Goal: Task Accomplishment & Management: Manage account settings

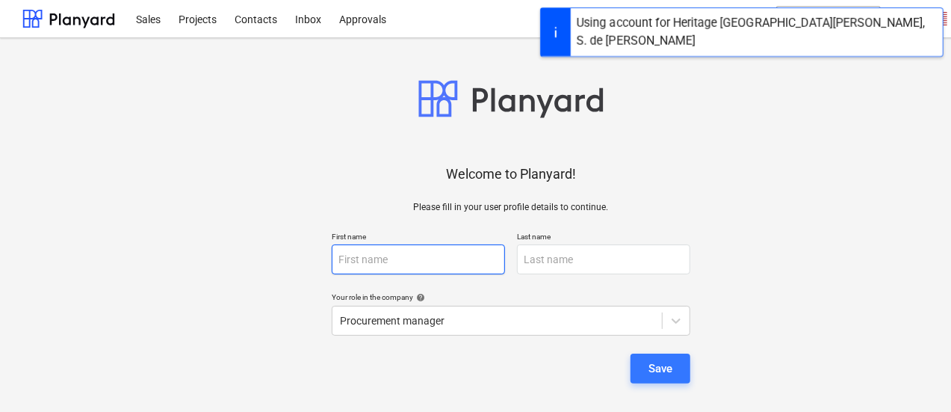
click at [442, 262] on input "text" at bounding box center [418, 259] width 173 height 30
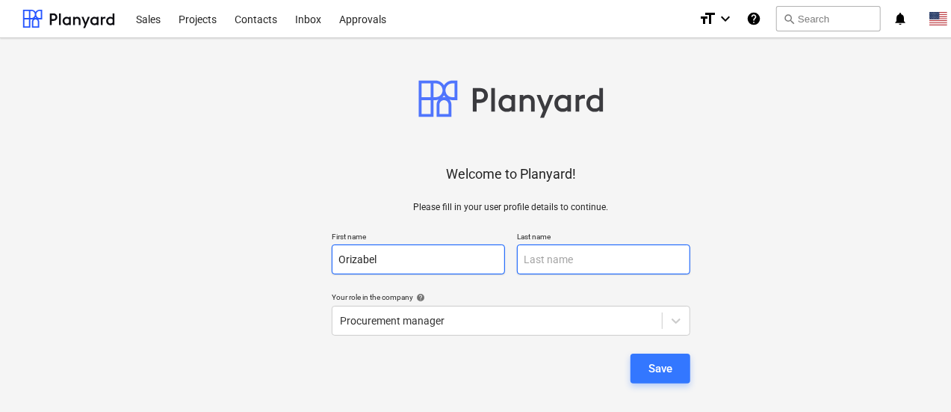
type input "Orizabel"
click at [553, 264] on input "text" at bounding box center [603, 259] width 173 height 30
type input "Plicett"
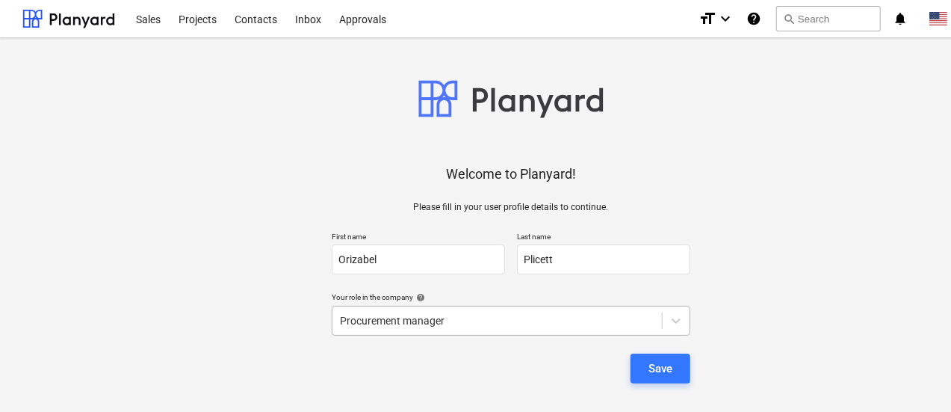
scroll to position [153, 0]
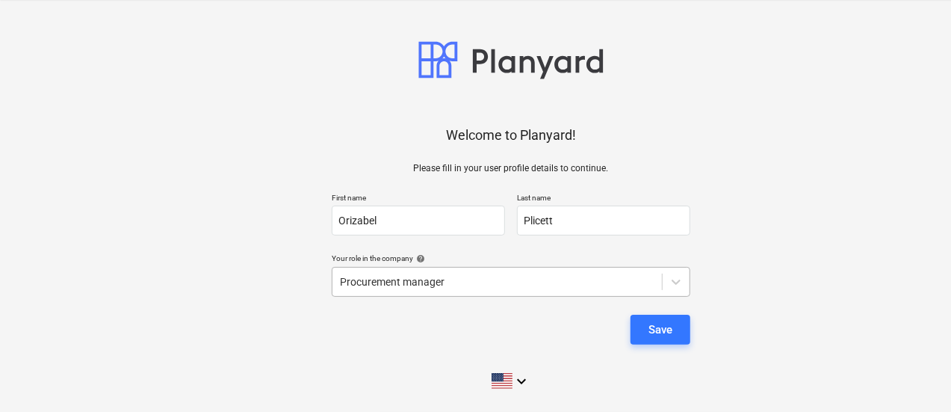
click at [660, 318] on body "Sales Projects Contacts Inbox Approvals format_size keyboard_arrow_down help se…" at bounding box center [475, 167] width 951 height 412
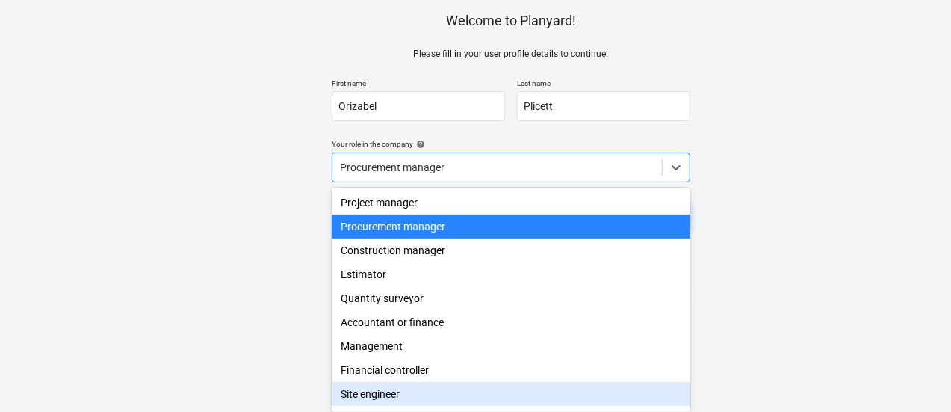
scroll to position [50, 0]
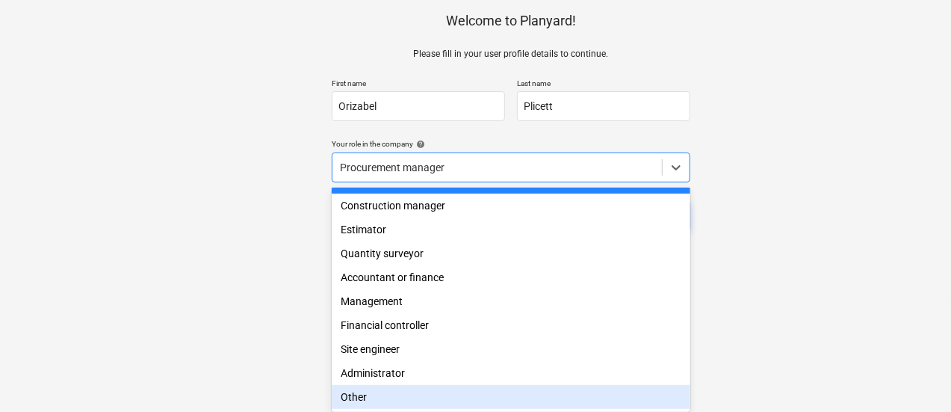
click at [484, 394] on div "Other" at bounding box center [511, 397] width 359 height 24
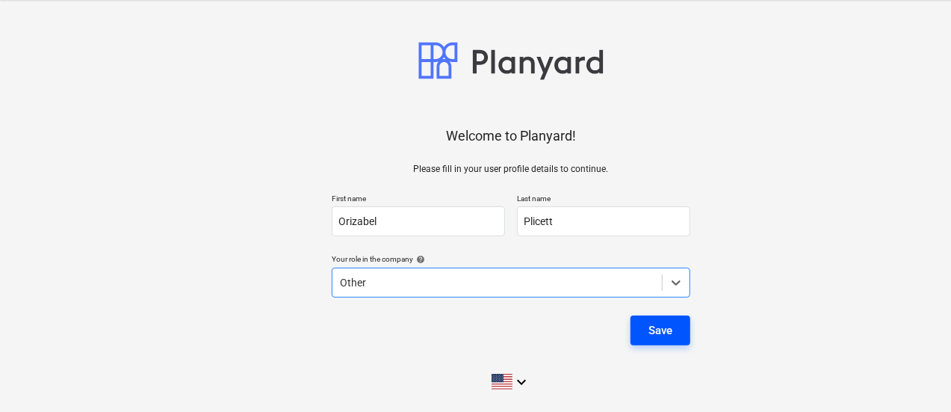
click at [678, 322] on button "Save" at bounding box center [661, 330] width 60 height 30
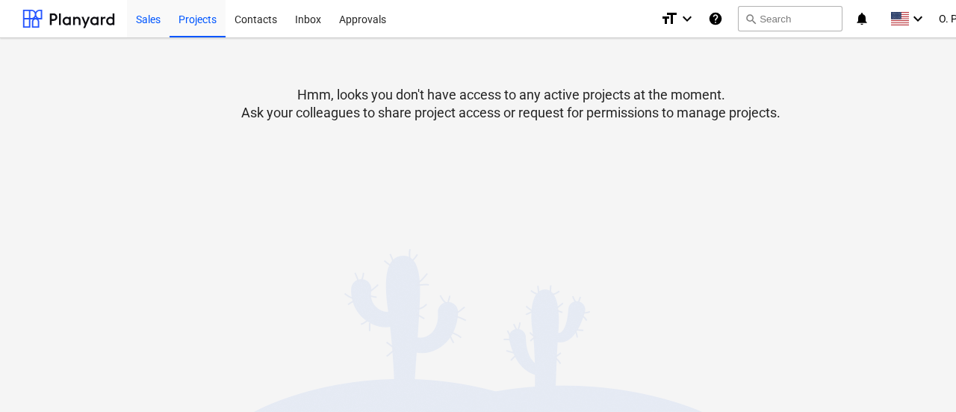
click at [152, 14] on div "Sales" at bounding box center [148, 18] width 43 height 38
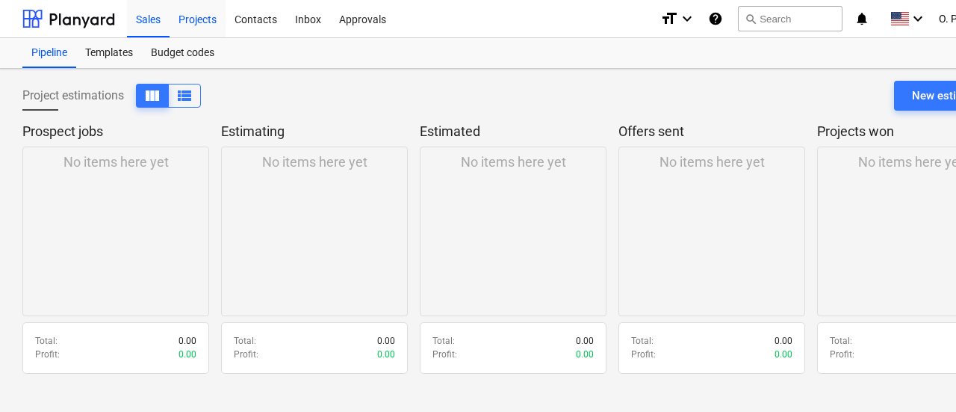
click at [197, 23] on div "Projects" at bounding box center [198, 18] width 56 height 38
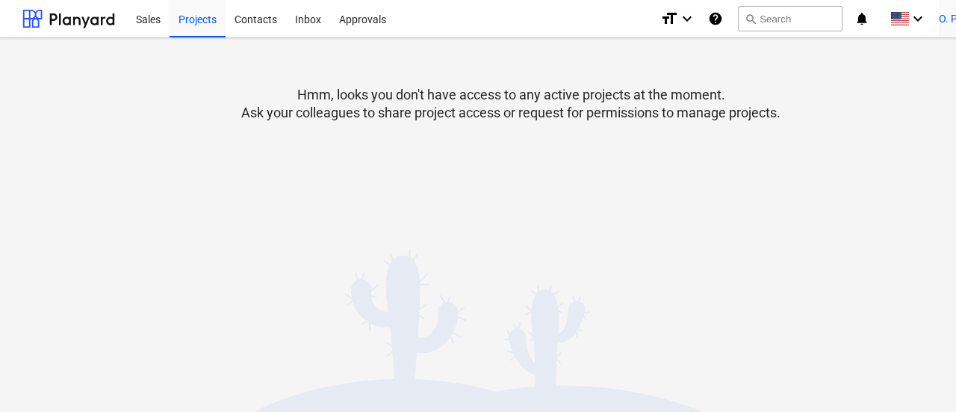
click at [950, 16] on span "O. Plicett" at bounding box center [959, 19] width 41 height 12
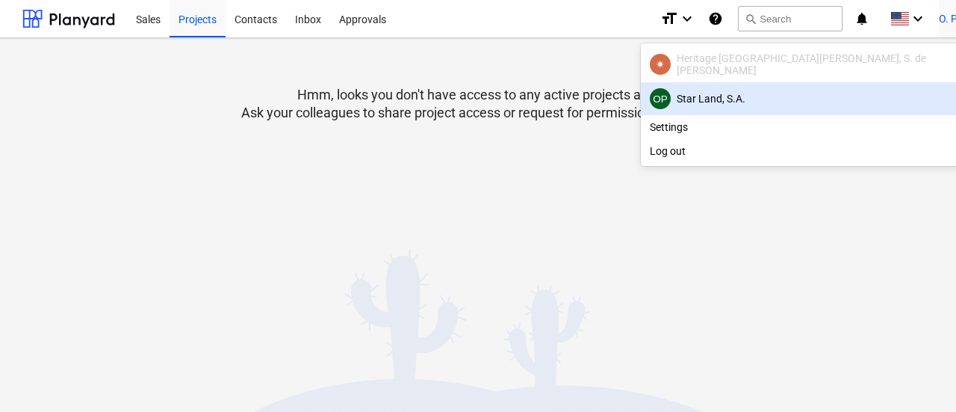
click at [856, 101] on div "OP Star Land, S.A." at bounding box center [820, 98] width 341 height 21
